Goal: Task Accomplishment & Management: Manage account settings

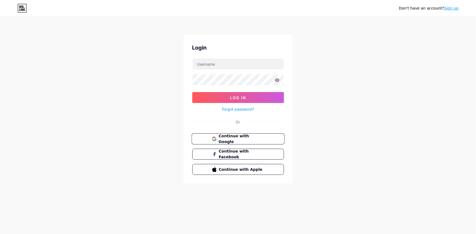
click at [254, 140] on span "Continue with Google" at bounding box center [241, 139] width 46 height 12
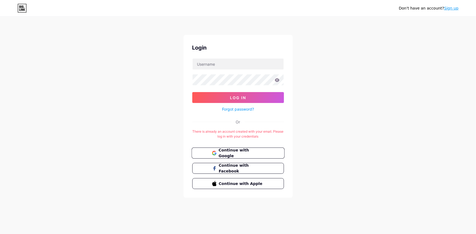
click at [215, 149] on button "Continue with Google" at bounding box center [237, 153] width 93 height 11
